Goal: Navigation & Orientation: Find specific page/section

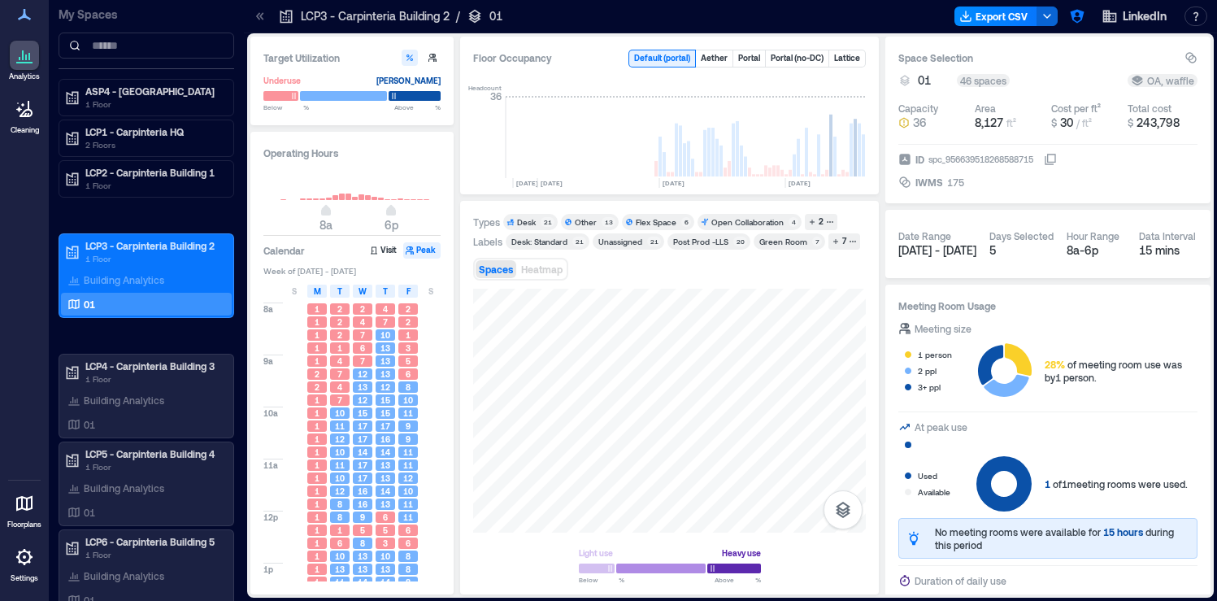
scroll to position [0, 3918]
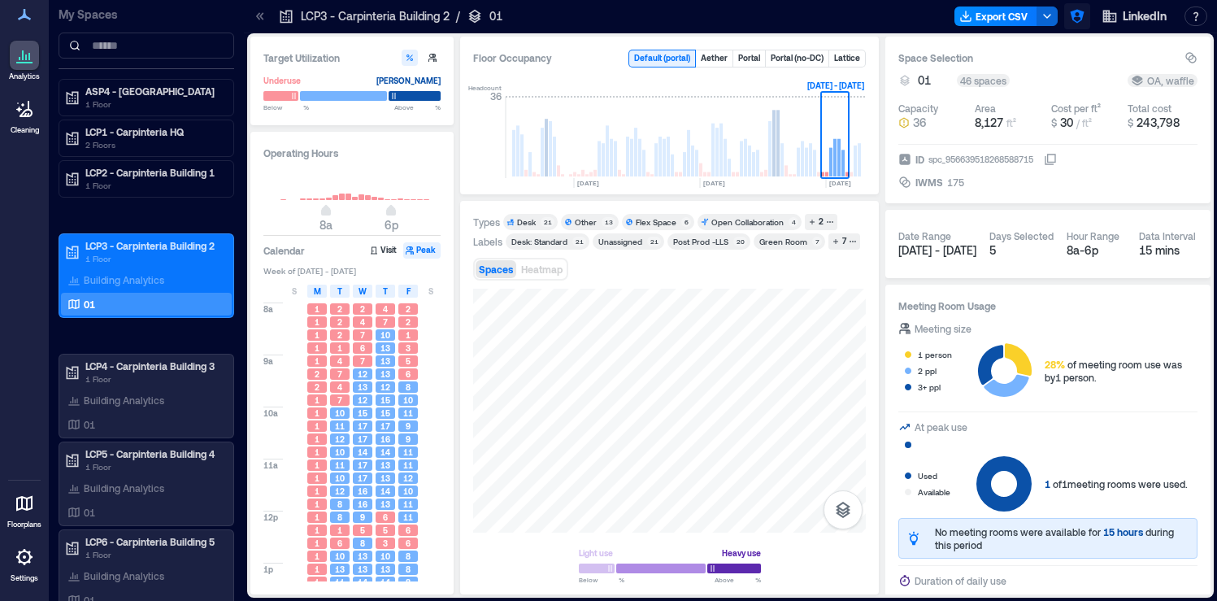
click at [1073, 12] on icon "button" at bounding box center [1077, 17] width 14 height 14
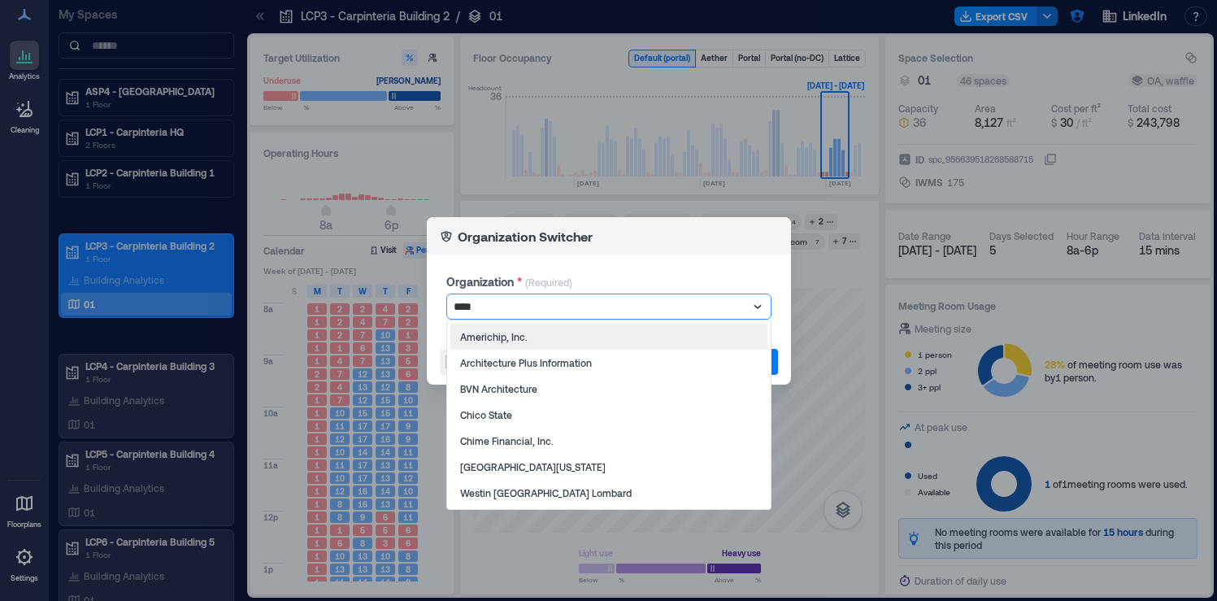
type input "*****"
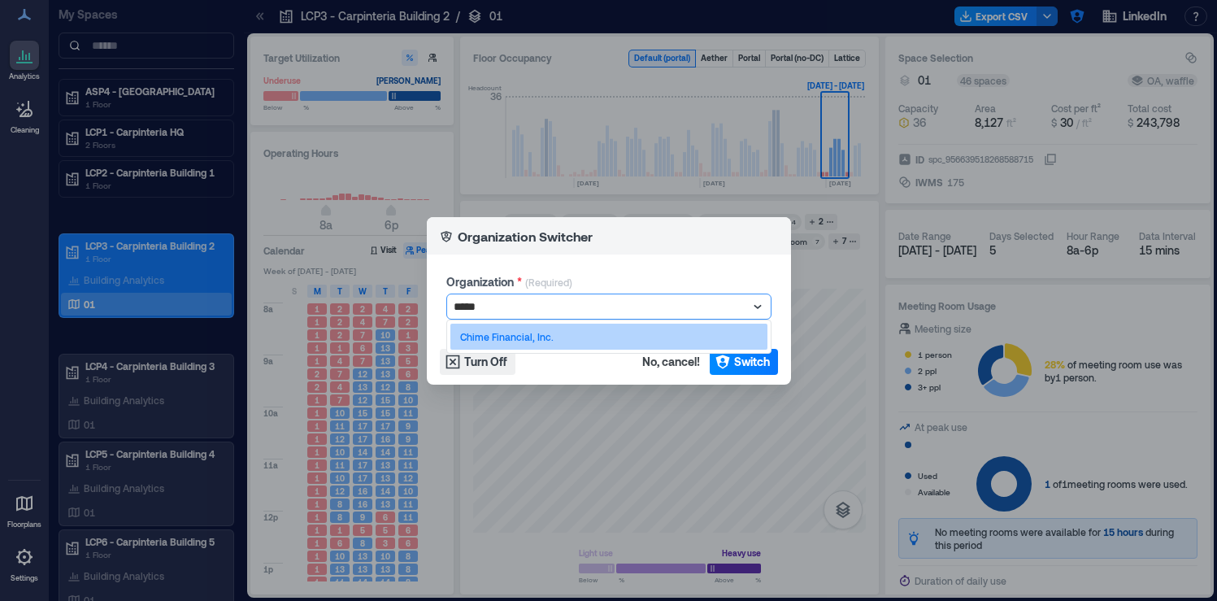
click at [545, 336] on p "Chime Financial, Inc." at bounding box center [506, 336] width 93 height 13
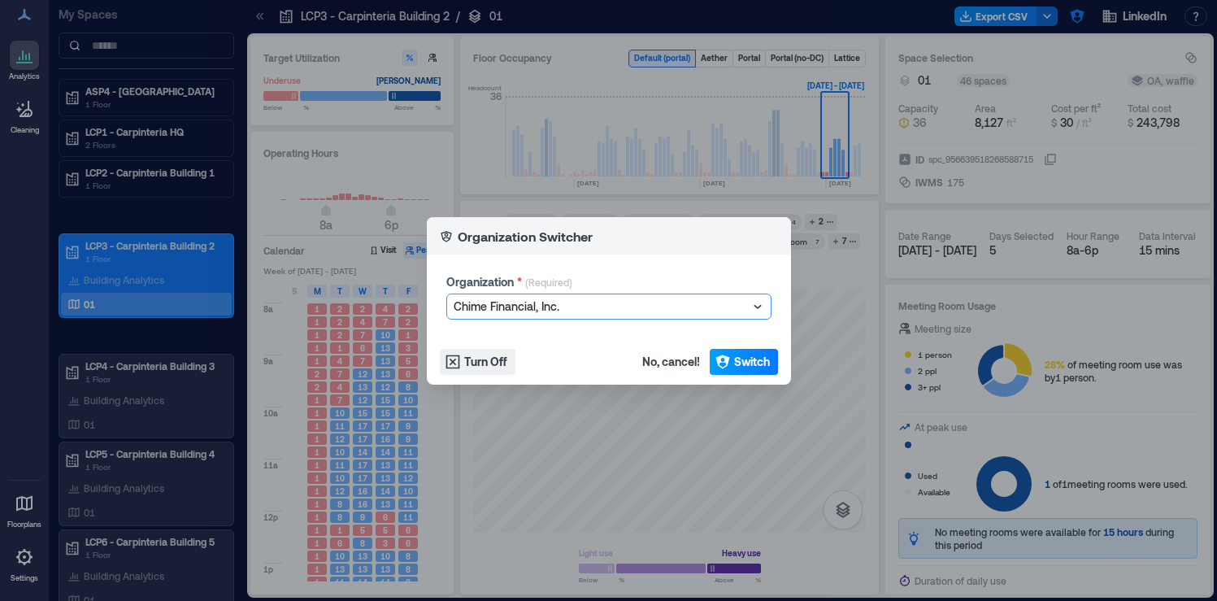
click at [749, 359] on span "Switch" at bounding box center [752, 362] width 36 height 16
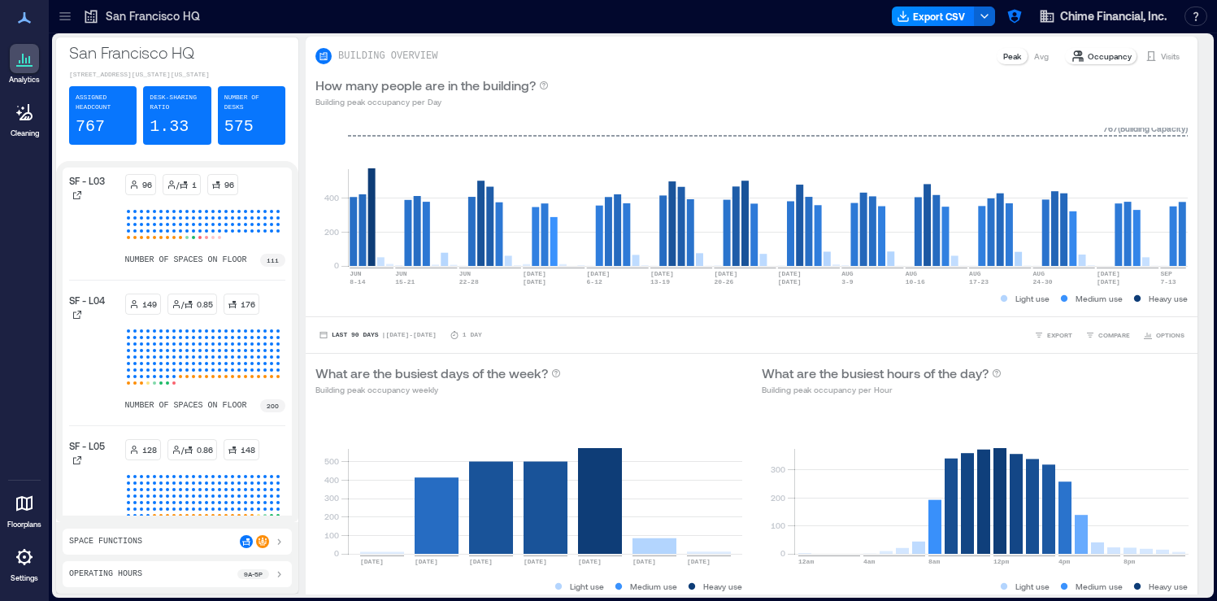
click at [71, 26] on div at bounding box center [65, 16] width 26 height 26
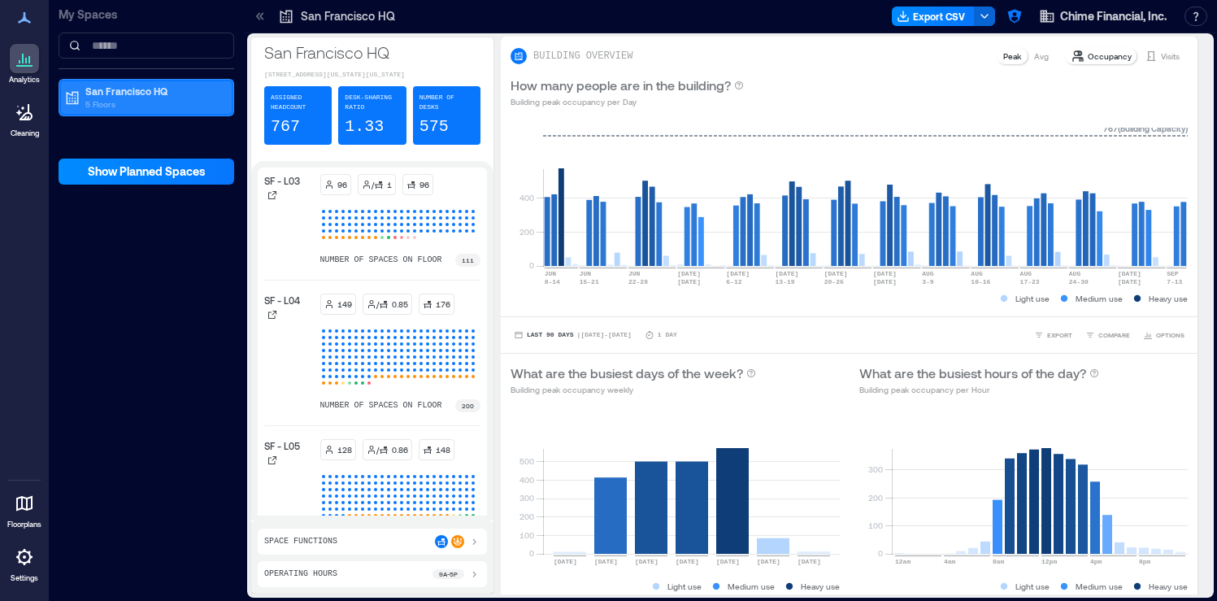
click at [111, 98] on p "5 Floors" at bounding box center [153, 104] width 137 height 13
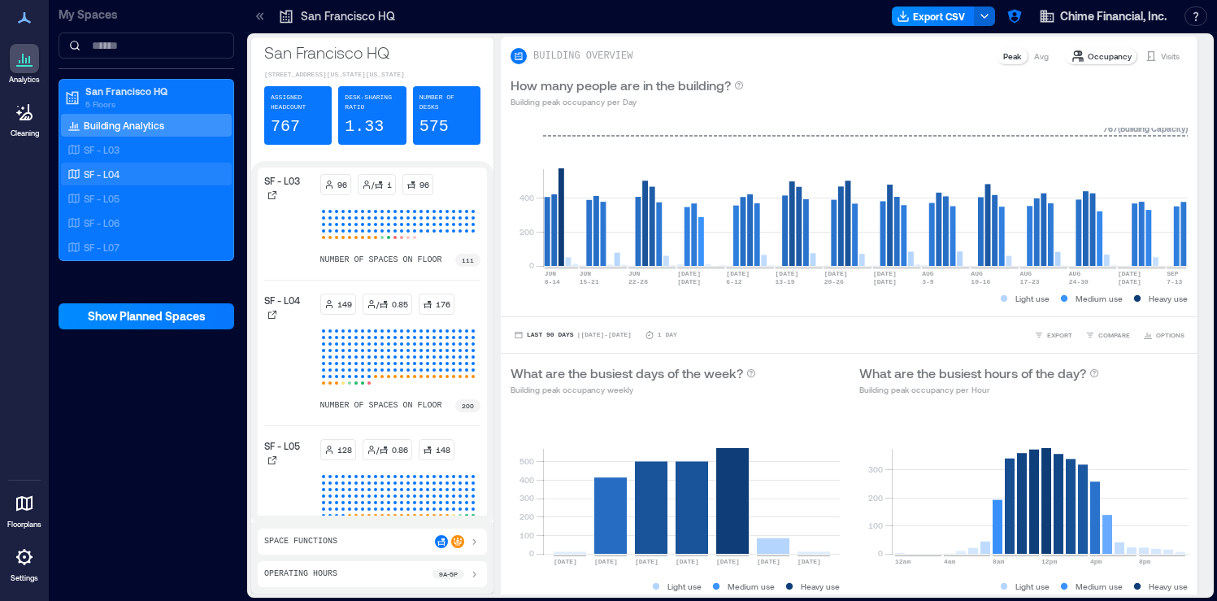
click at [136, 180] on div "SF - L04" at bounding box center [143, 174] width 158 height 16
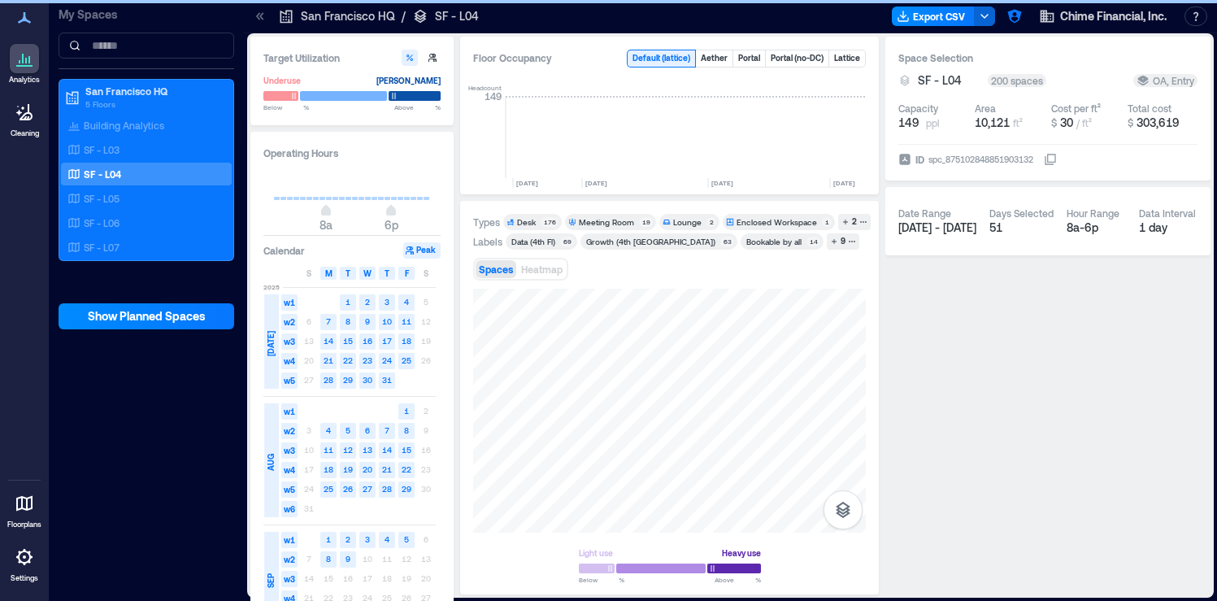
scroll to position [0, 4336]
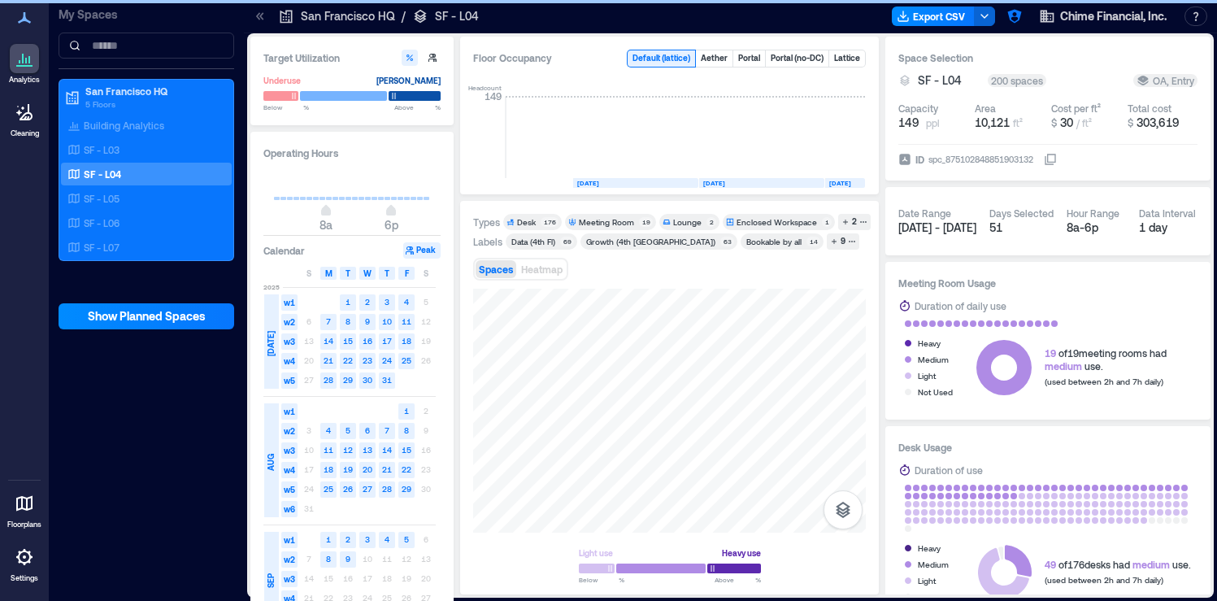
click at [537, 221] on div "Desk" at bounding box center [527, 221] width 21 height 11
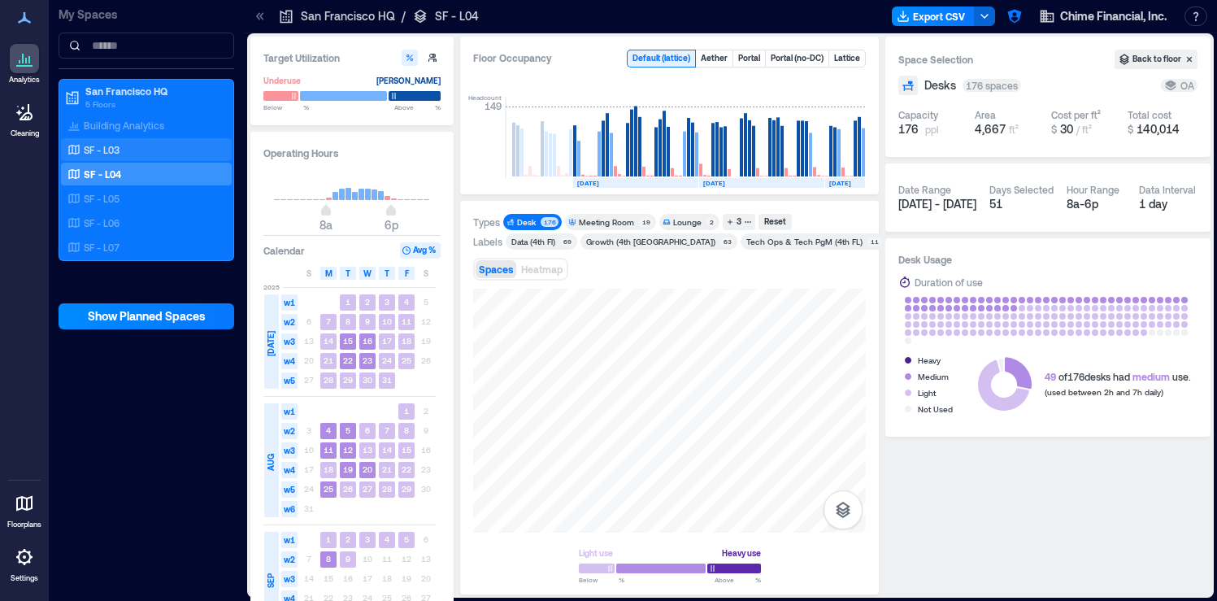
click at [181, 151] on div "SF - L03" at bounding box center [143, 149] width 158 height 16
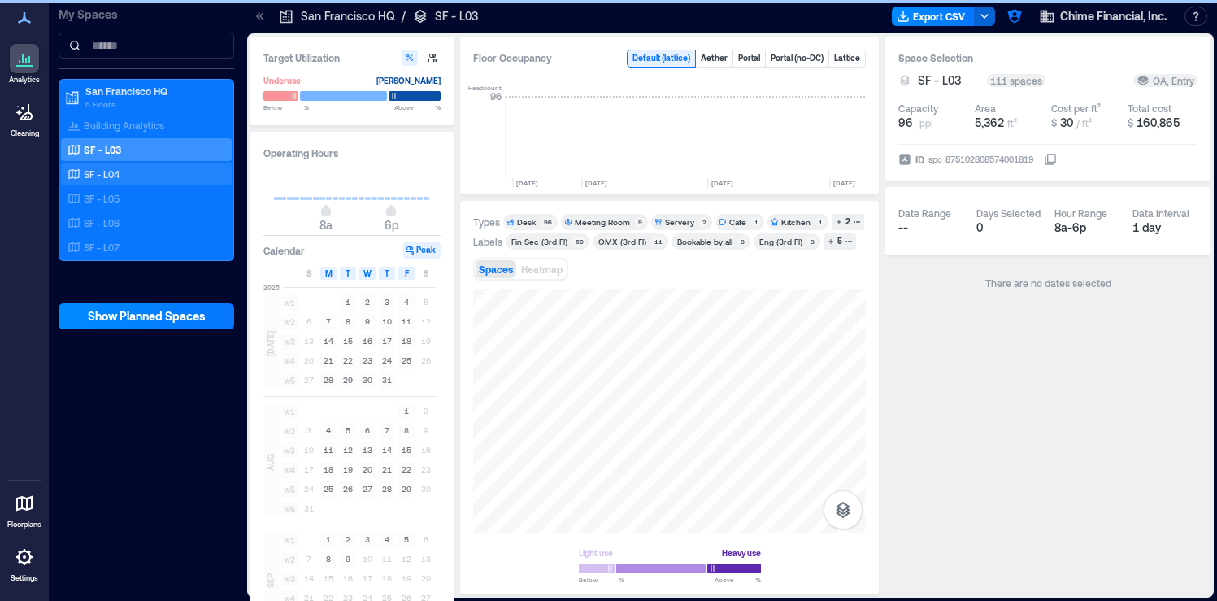
scroll to position [0, 4336]
click at [534, 220] on div "Desk" at bounding box center [526, 221] width 19 height 11
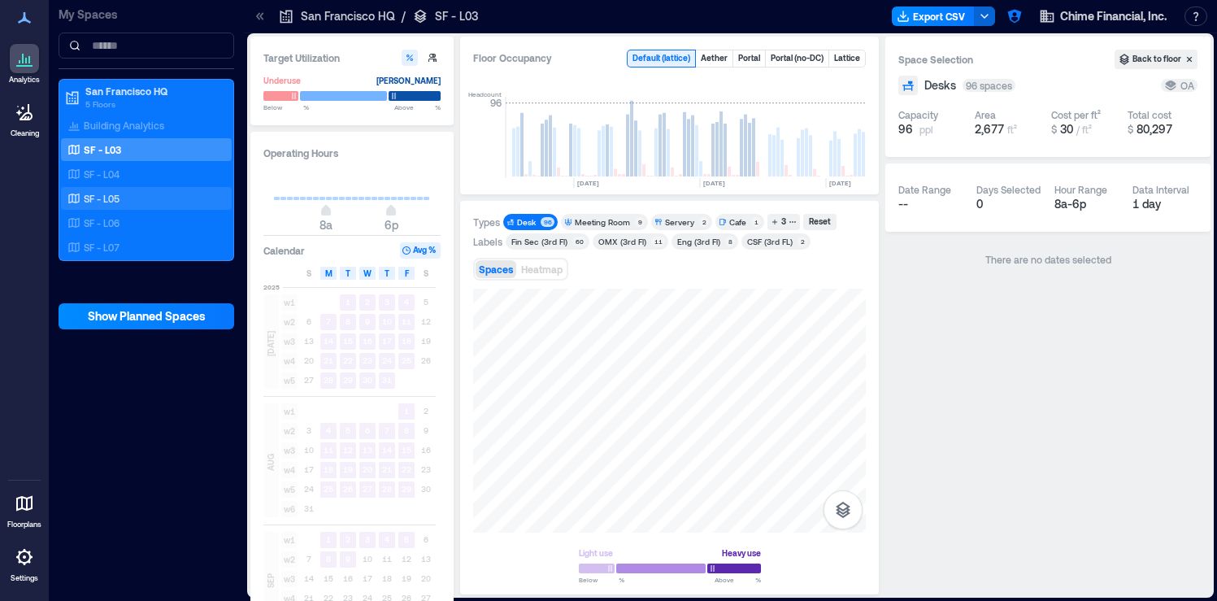
click at [160, 195] on div "SF - L05" at bounding box center [143, 198] width 158 height 16
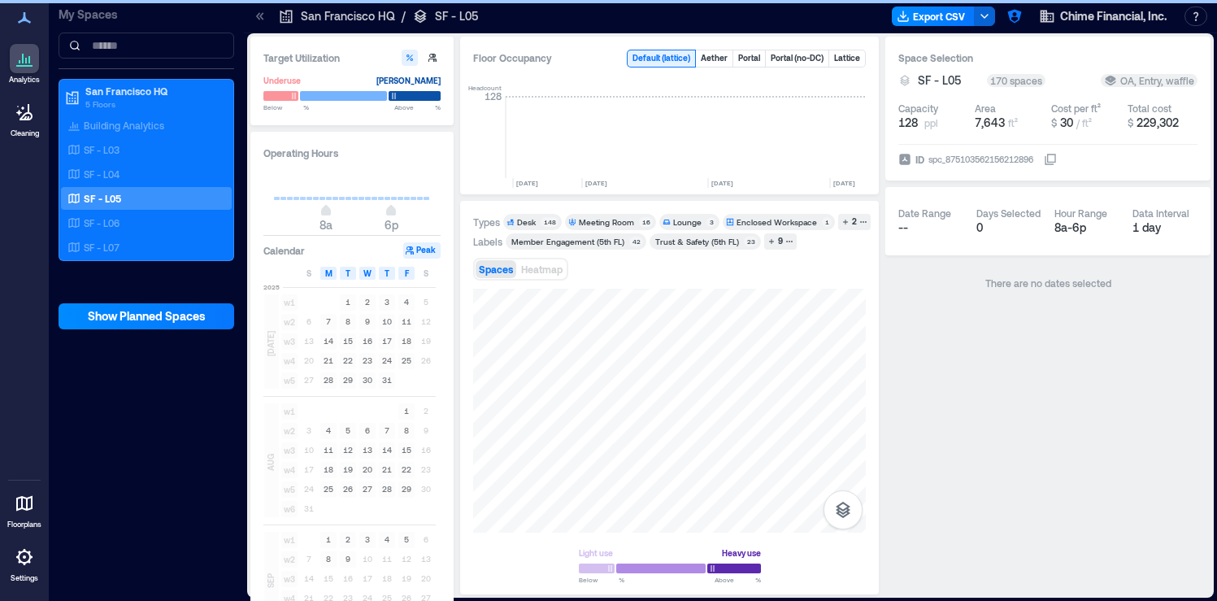
scroll to position [0, 4336]
click at [533, 221] on div "Desk" at bounding box center [526, 221] width 19 height 11
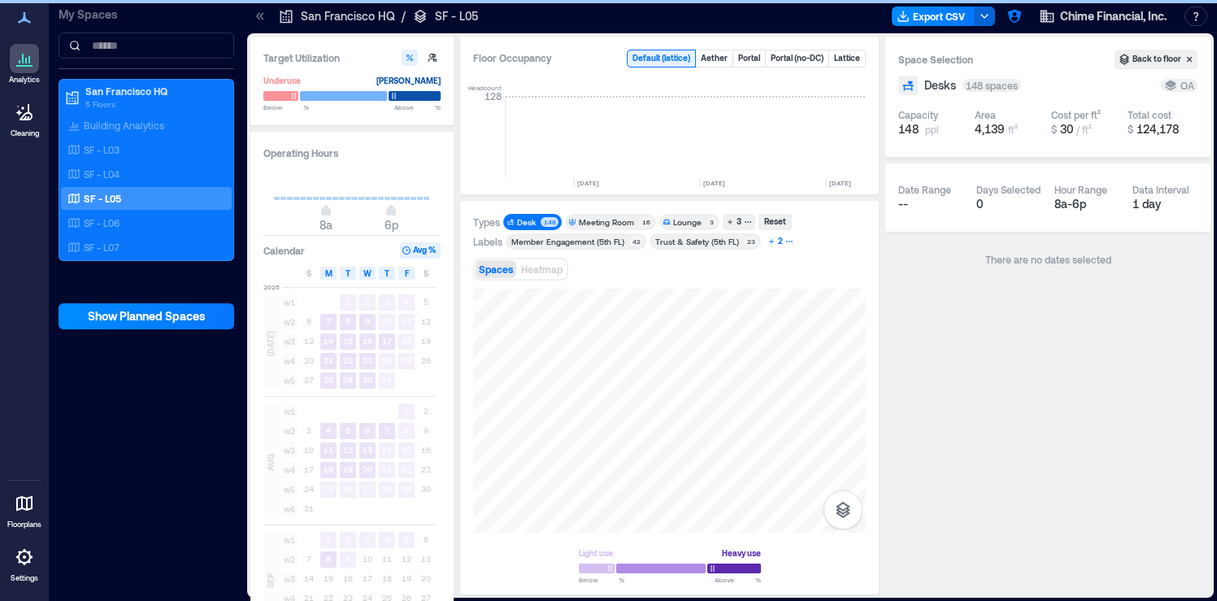
click at [779, 241] on div "2" at bounding box center [780, 241] width 10 height 15
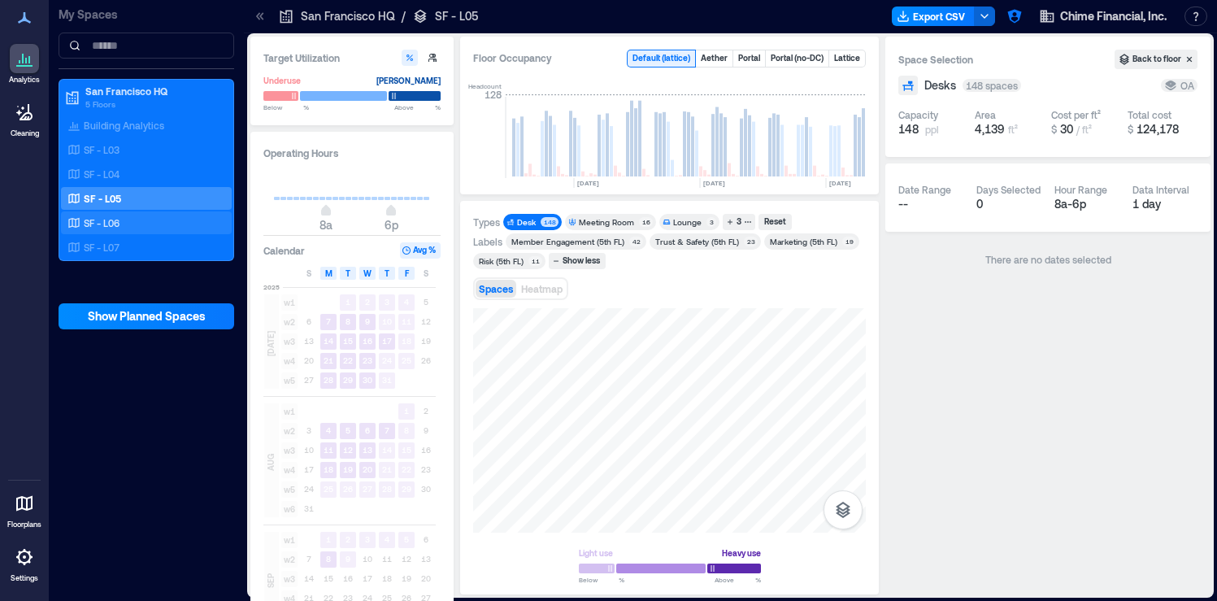
click at [155, 228] on div "SF - L06" at bounding box center [143, 223] width 158 height 16
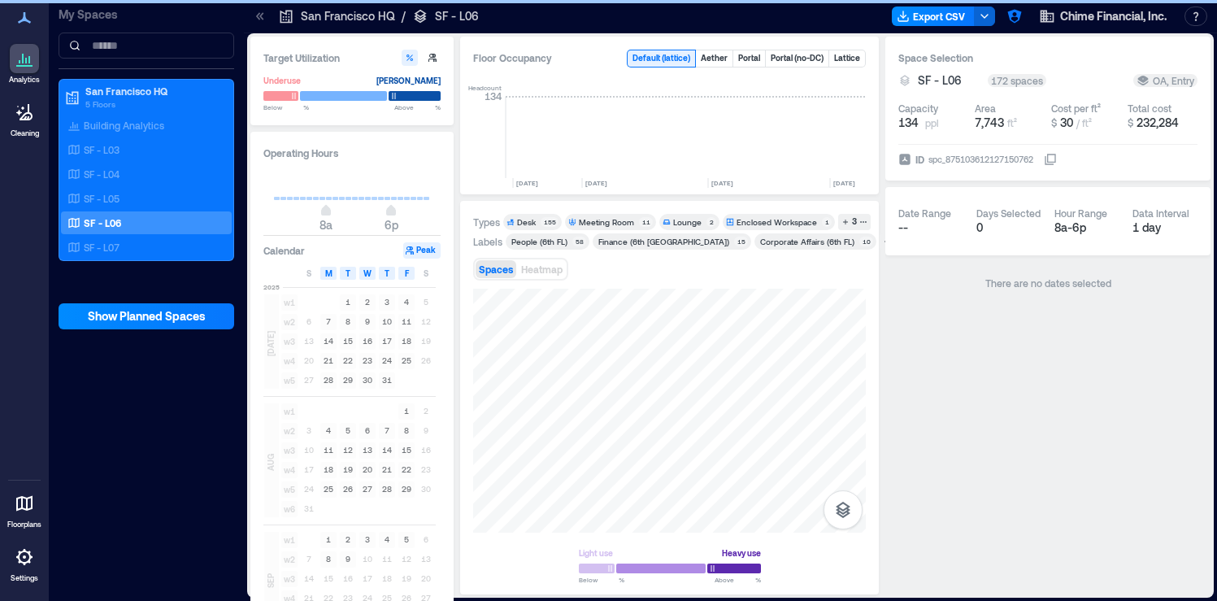
scroll to position [0, 4336]
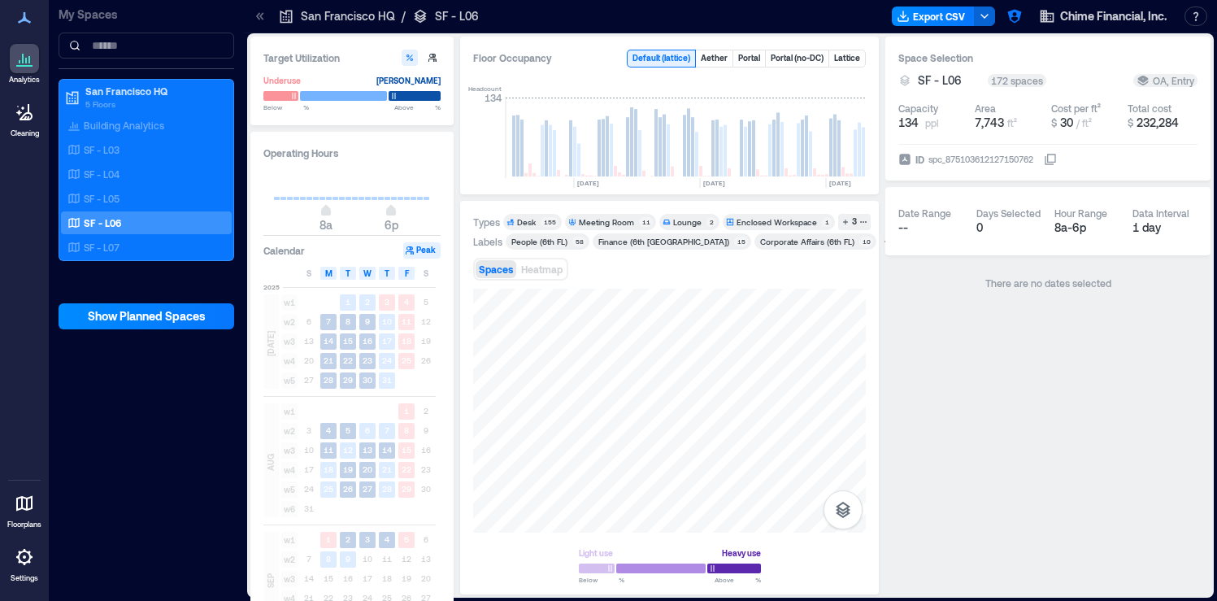
click at [532, 223] on div "Desk" at bounding box center [526, 221] width 19 height 11
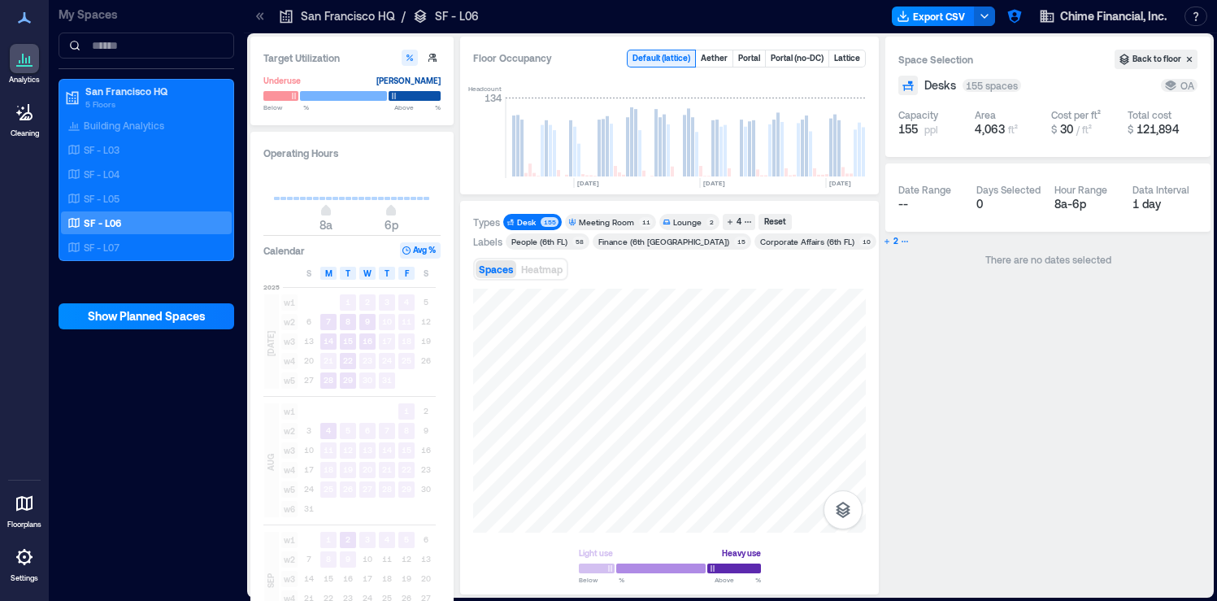
click at [901, 243] on icon "button" at bounding box center [905, 241] width 8 height 8
